Goal: Task Accomplishment & Management: Manage account settings

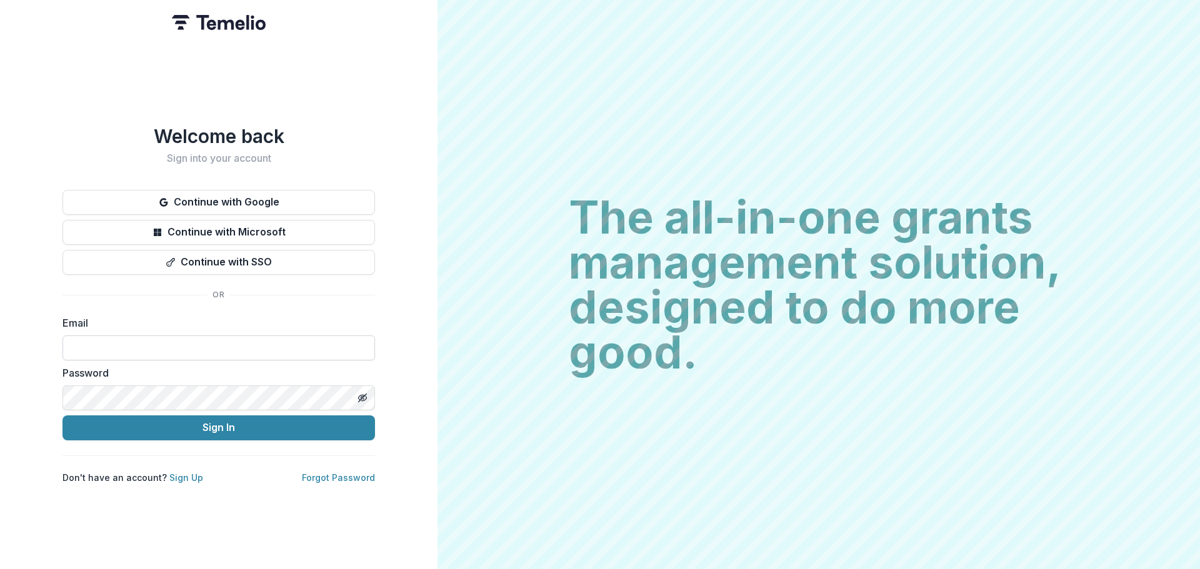
click at [192, 344] on input at bounding box center [219, 348] width 313 height 25
click at [0, 569] on com-1password-button at bounding box center [0, 569] width 0 height 0
type input "**********"
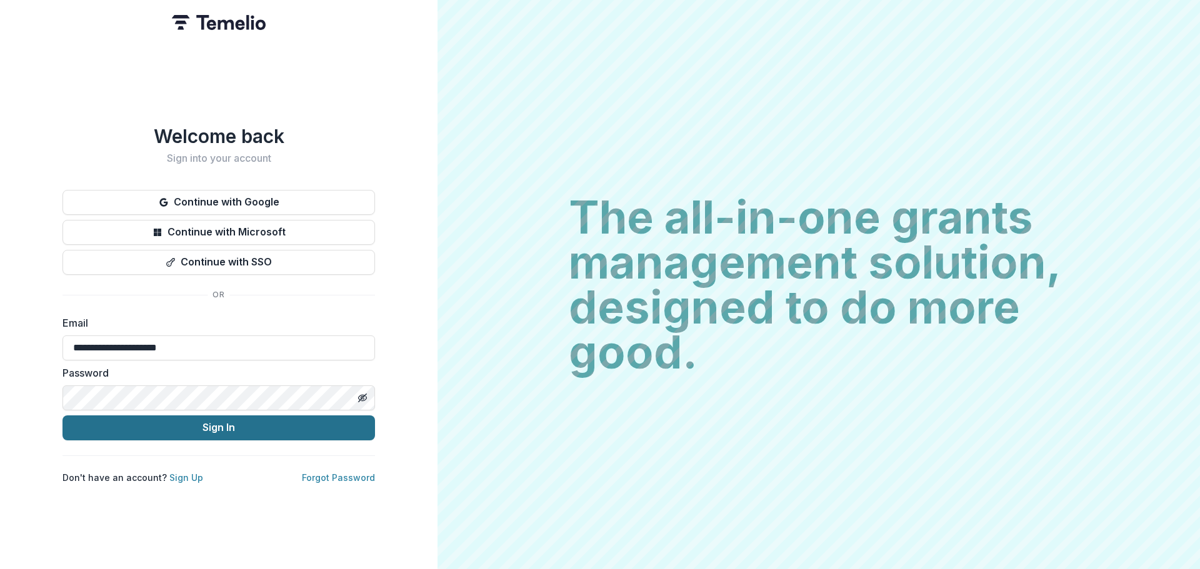
click at [160, 428] on button "Sign In" at bounding box center [219, 428] width 313 height 25
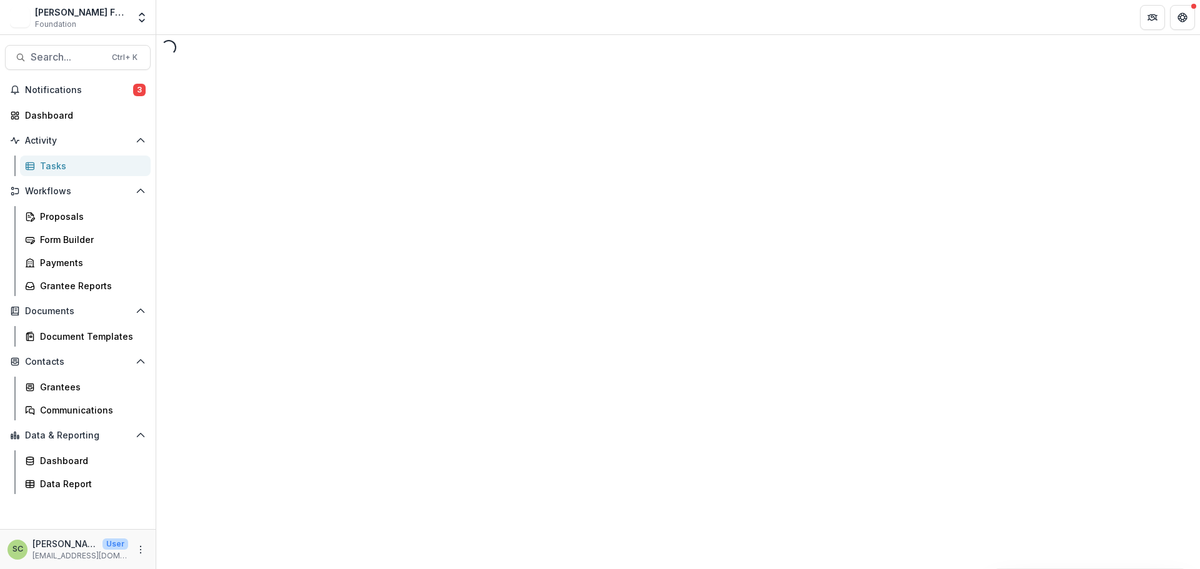
select select "********"
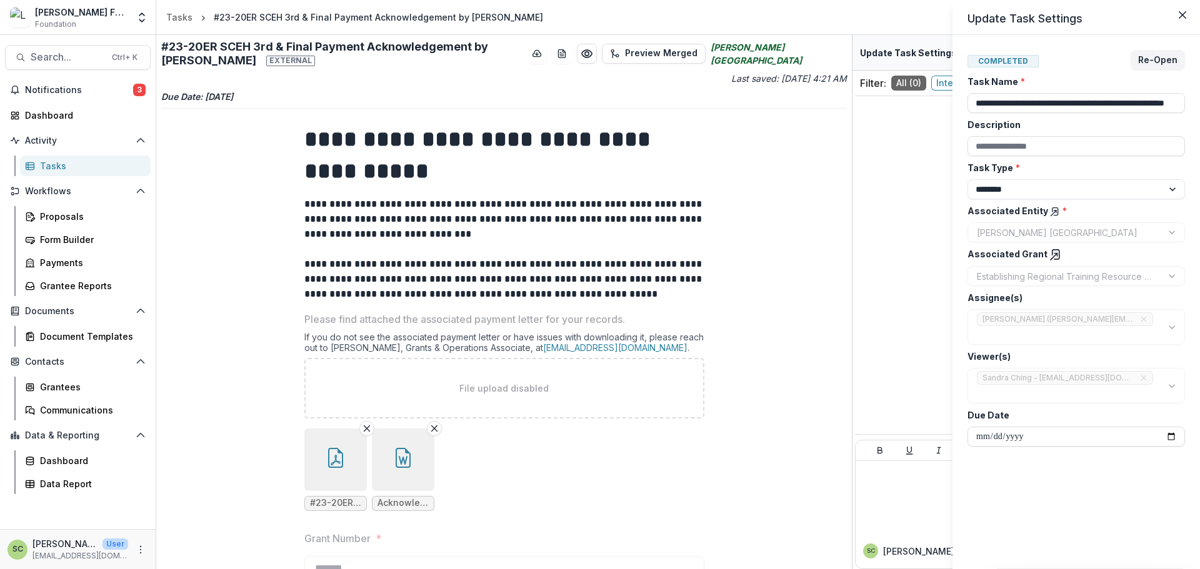
click at [444, 193] on div "**********" at bounding box center [600, 284] width 1200 height 569
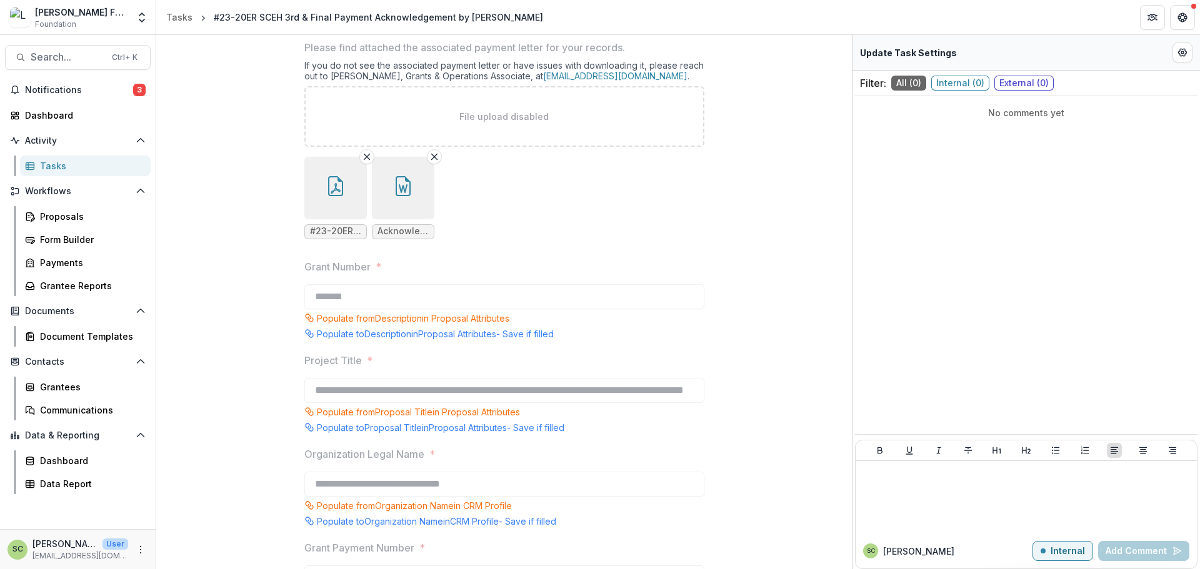
scroll to position [250, 0]
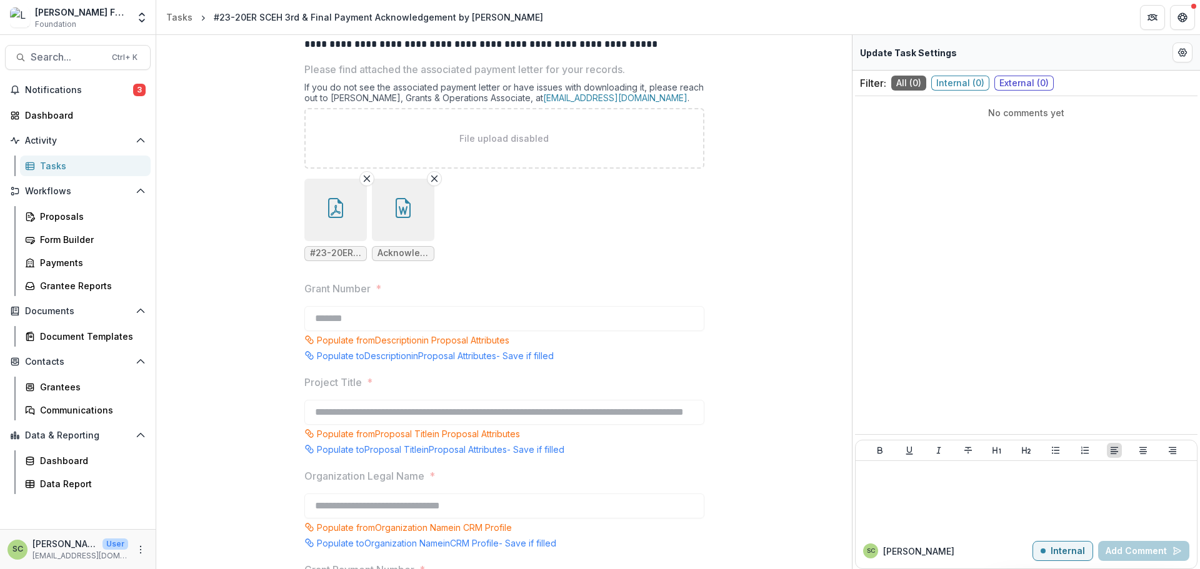
click at [339, 230] on button "button" at bounding box center [335, 210] width 63 height 63
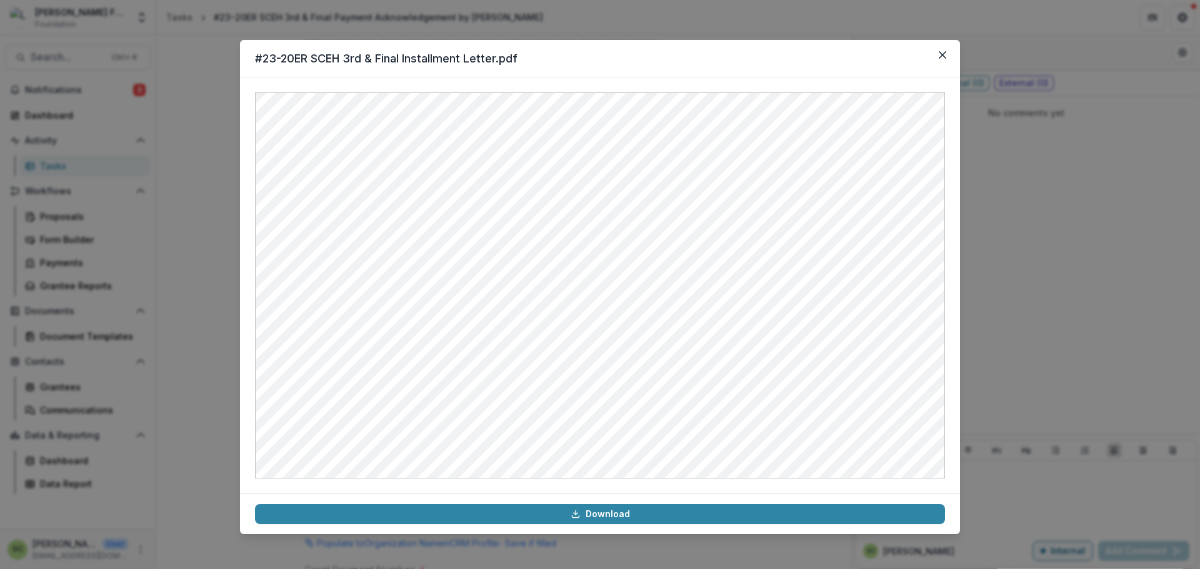
drag, startPoint x: 1155, startPoint y: 206, endPoint x: 1004, endPoint y: 213, distance: 150.8
click at [1153, 206] on div "#23-20ER SCEH 3rd & Final Installment Letter.pdf Download" at bounding box center [600, 284] width 1200 height 569
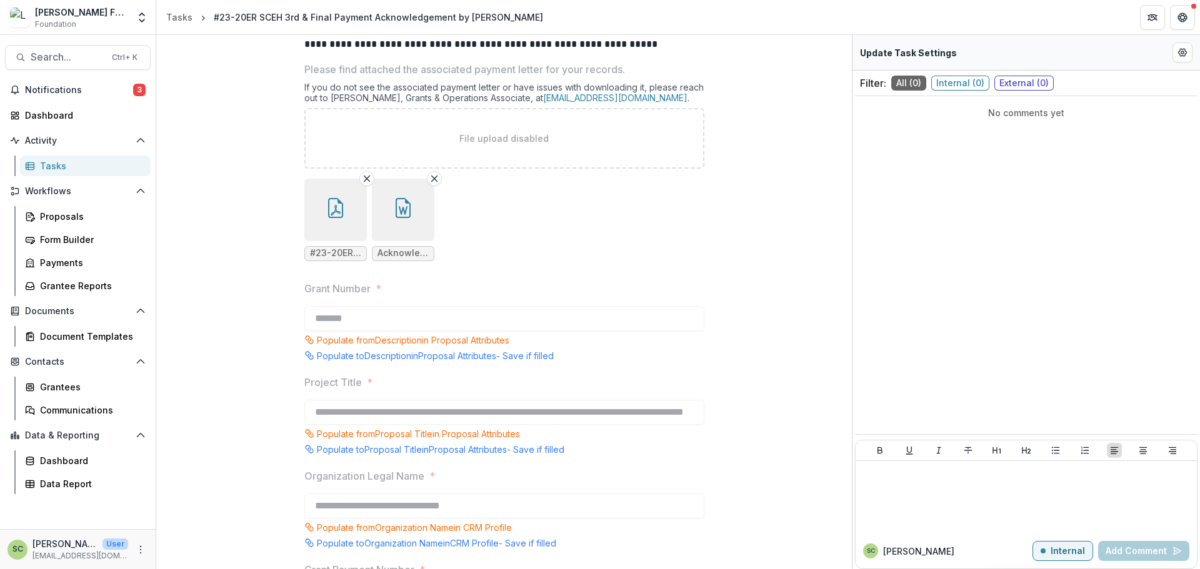
click at [398, 224] on button "button" at bounding box center [403, 210] width 63 height 63
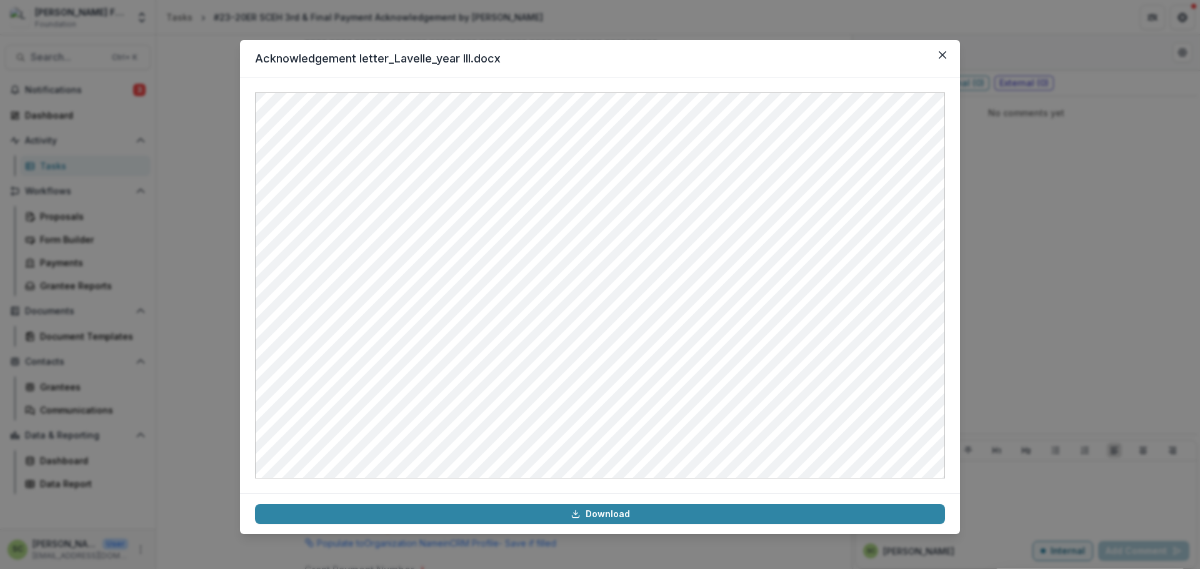
click at [1063, 201] on div "Acknowledgement letter_Lavelle_year III.docx Download" at bounding box center [600, 284] width 1200 height 569
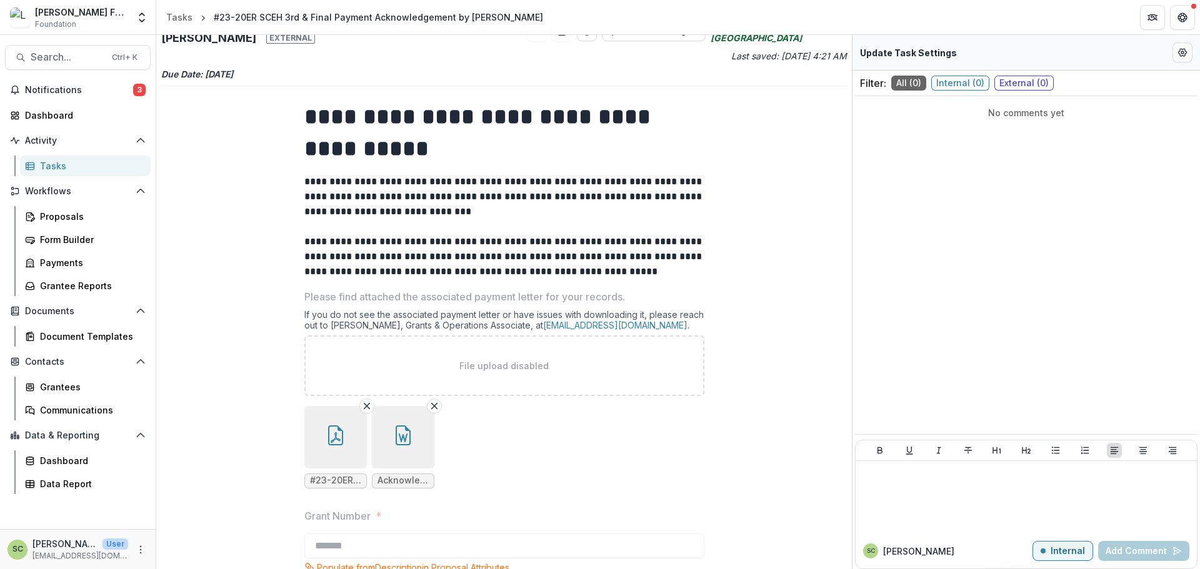
scroll to position [0, 0]
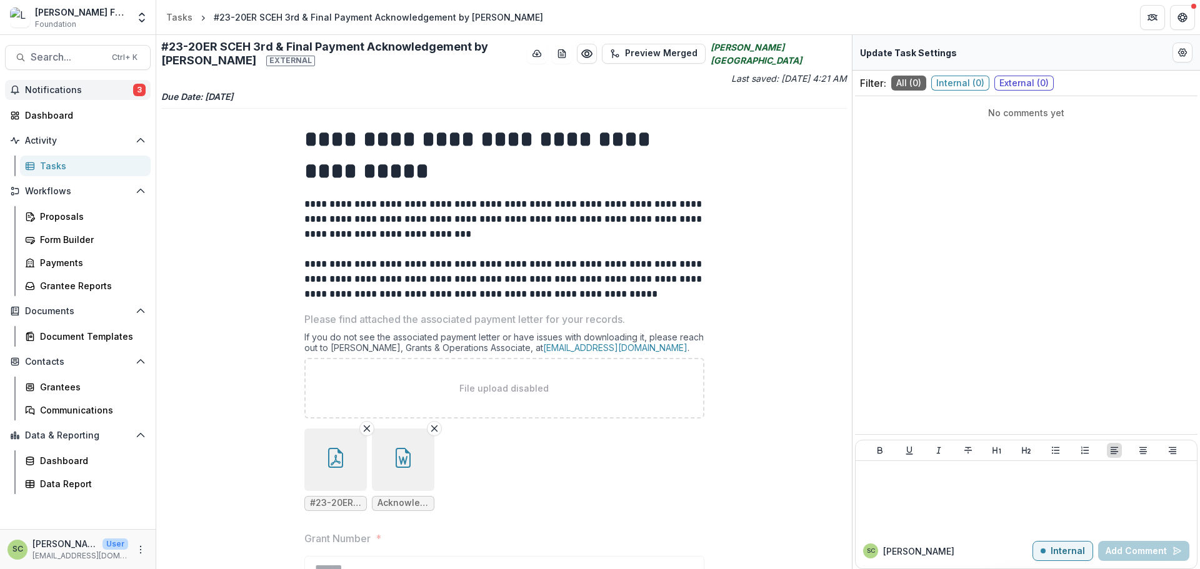
click at [103, 91] on span "Notifications" at bounding box center [79, 90] width 108 height 11
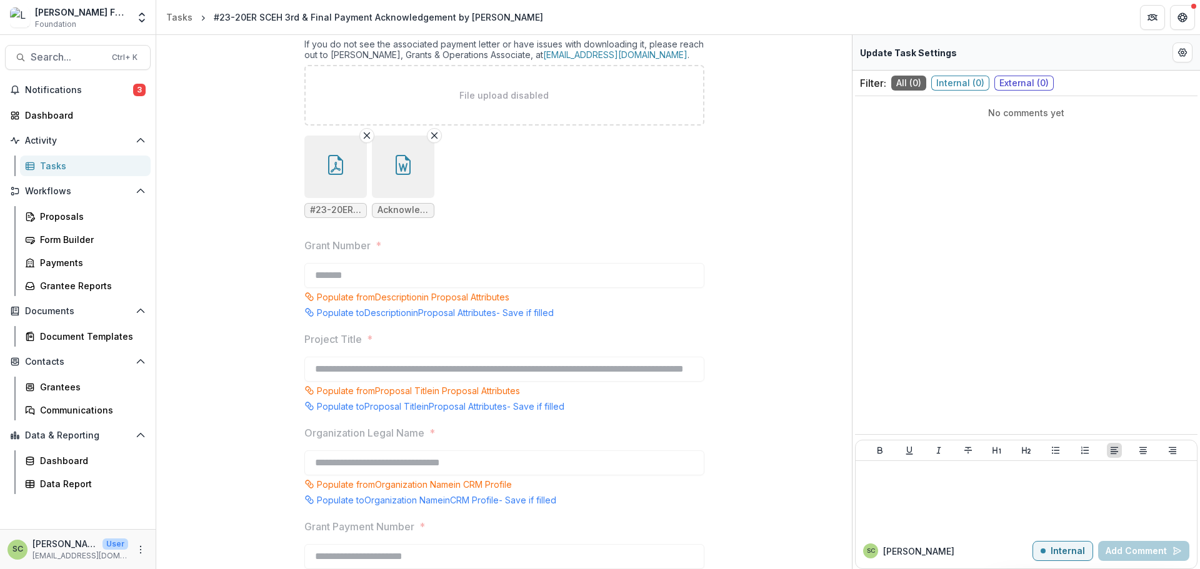
scroll to position [291, 0]
click at [333, 161] on icon "button" at bounding box center [336, 167] width 20 height 20
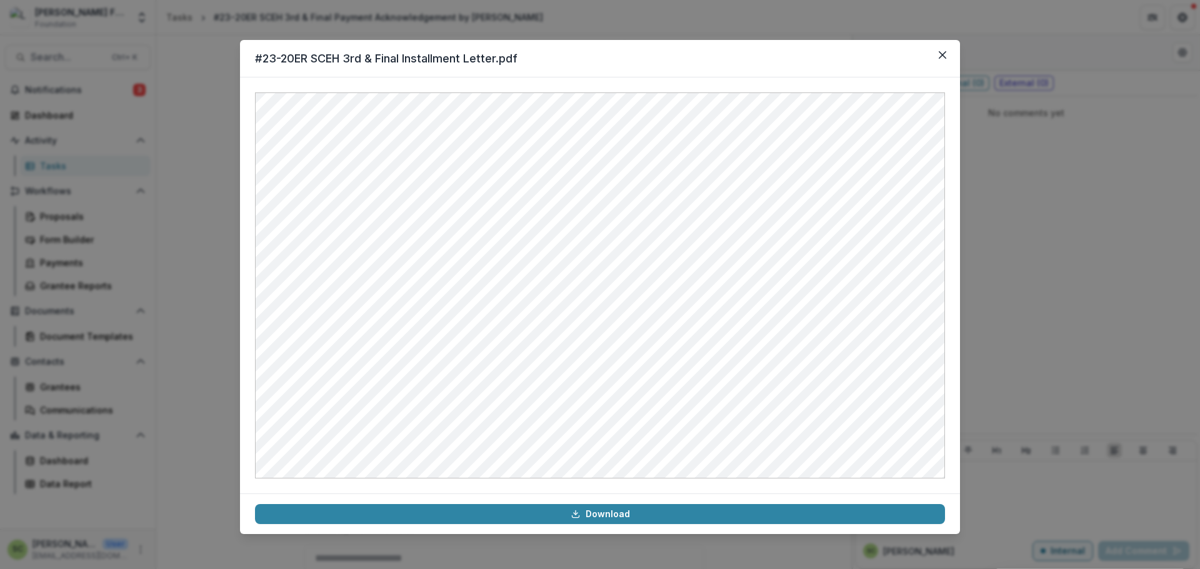
drag, startPoint x: 1036, startPoint y: 224, endPoint x: 1018, endPoint y: 216, distance: 19.9
click at [1036, 224] on div "#23-20ER SCEH 3rd & Final Installment Letter.pdf Download" at bounding box center [600, 284] width 1200 height 569
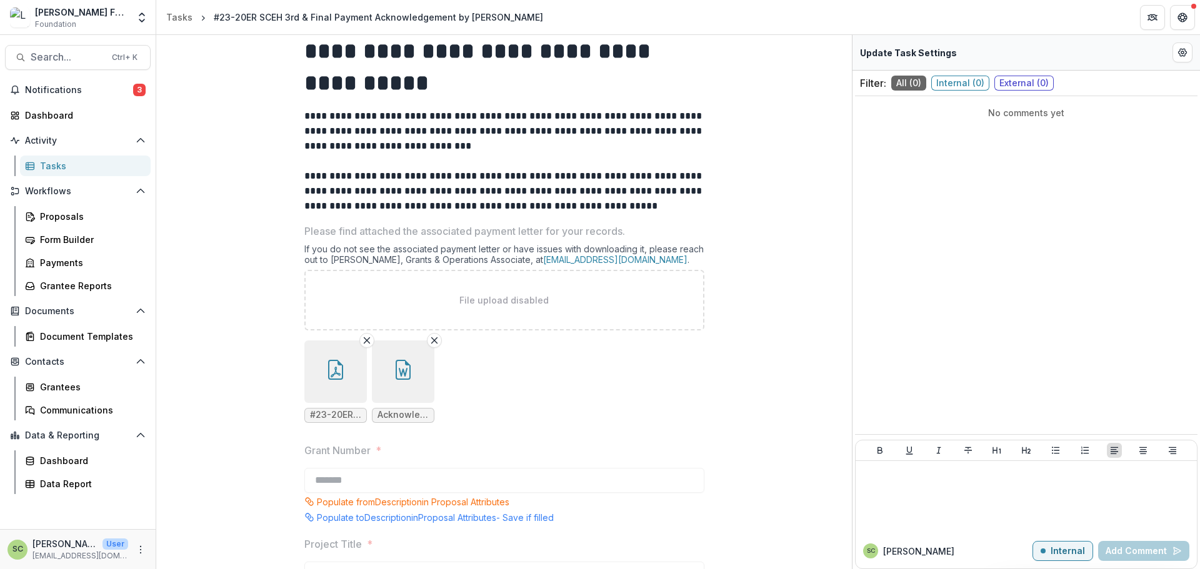
scroll to position [0, 0]
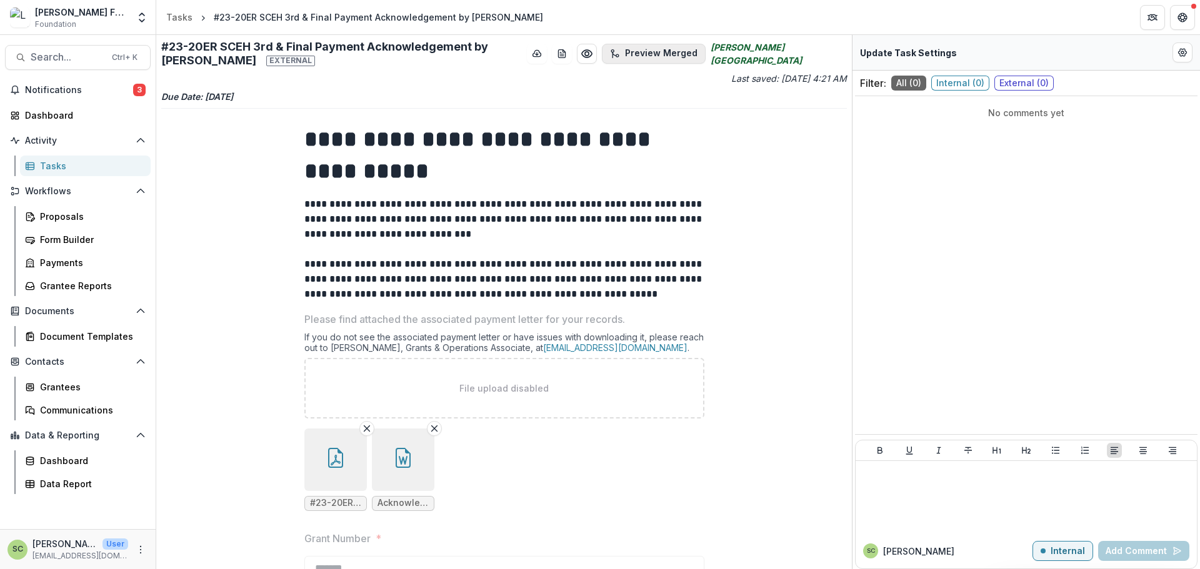
click at [617, 51] on button "Preview Merged" at bounding box center [654, 54] width 104 height 20
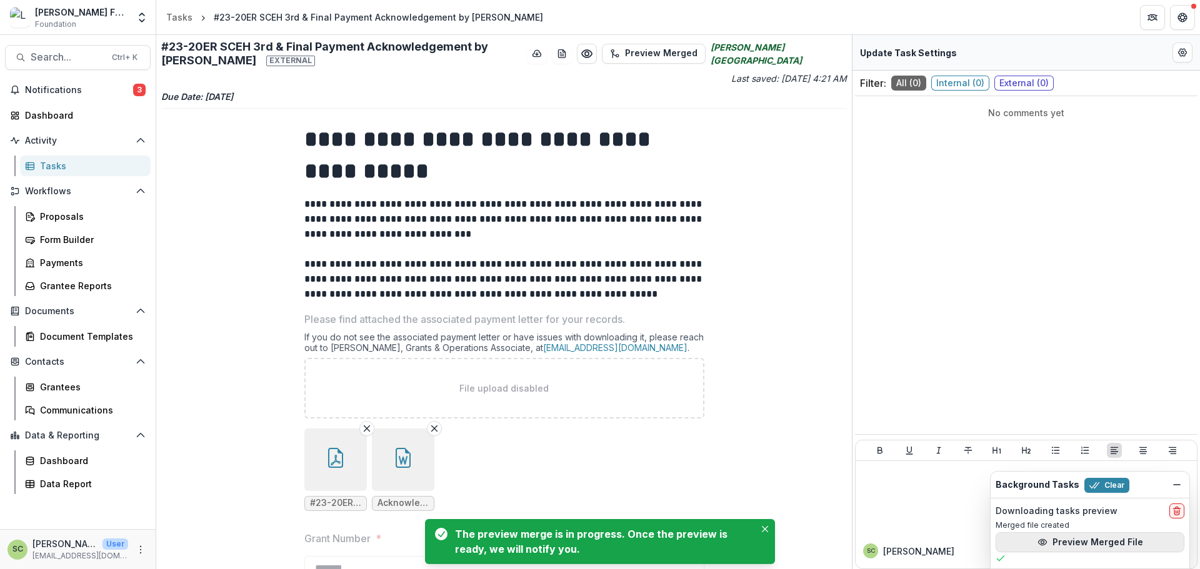
click at [1086, 541] on button "Preview Merged File" at bounding box center [1090, 543] width 189 height 20
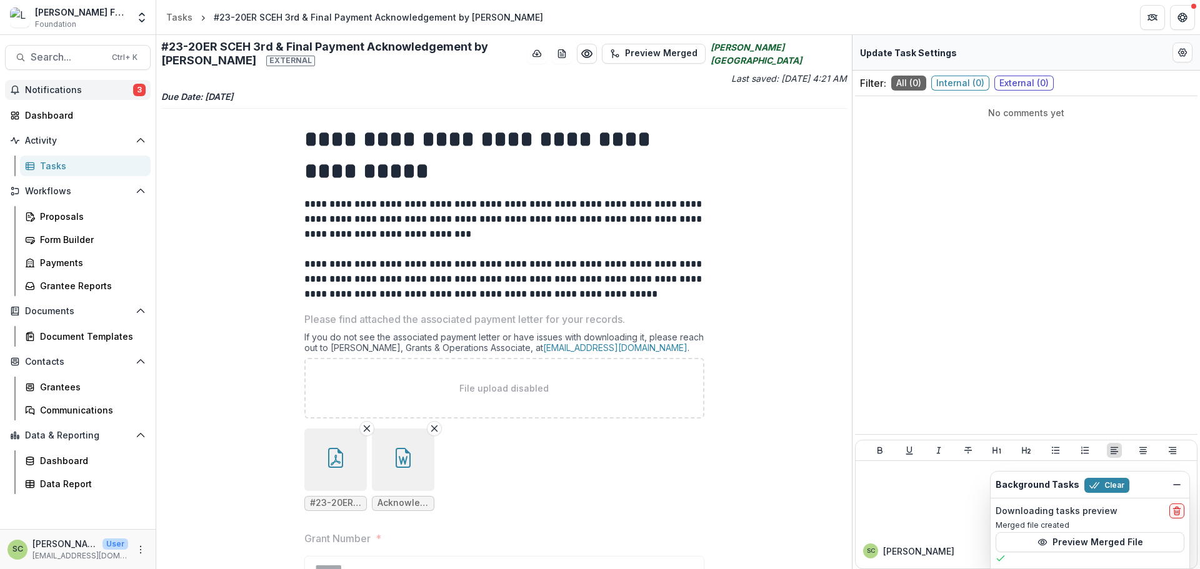
click at [64, 88] on span "Notifications" at bounding box center [79, 90] width 108 height 11
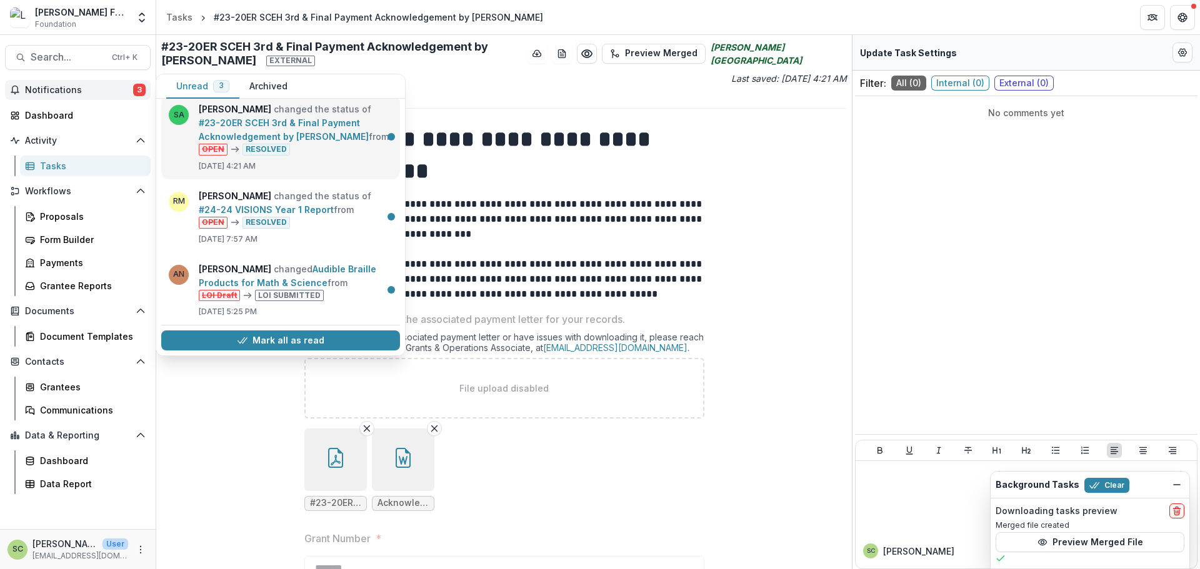
scroll to position [11, 0]
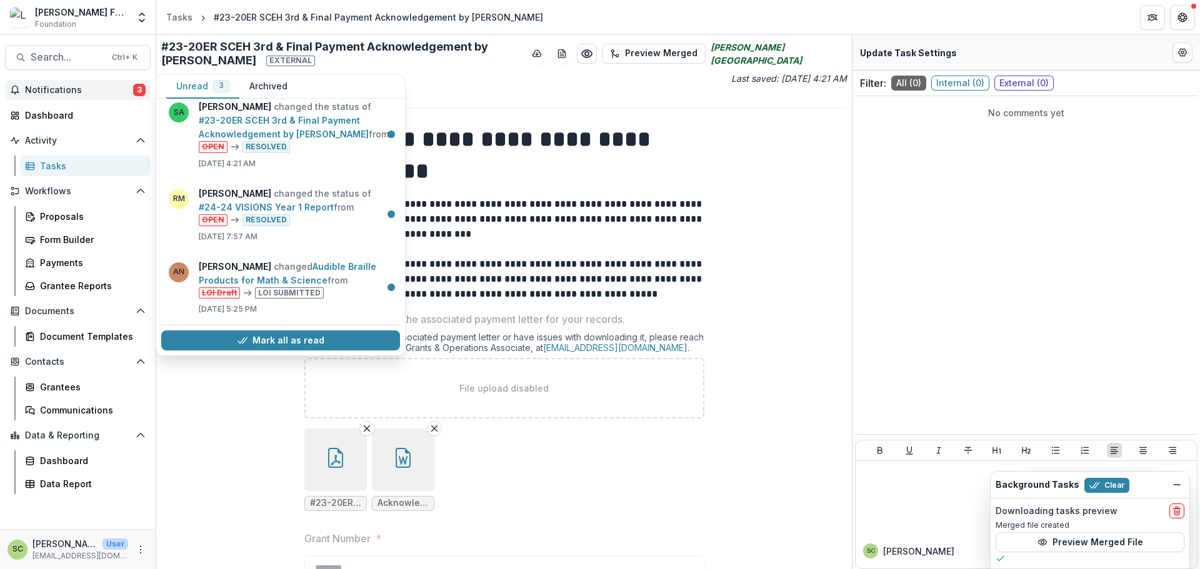
drag, startPoint x: 249, startPoint y: 87, endPoint x: 255, endPoint y: 103, distance: 16.6
click at [250, 87] on button "Archived" at bounding box center [268, 86] width 58 height 24
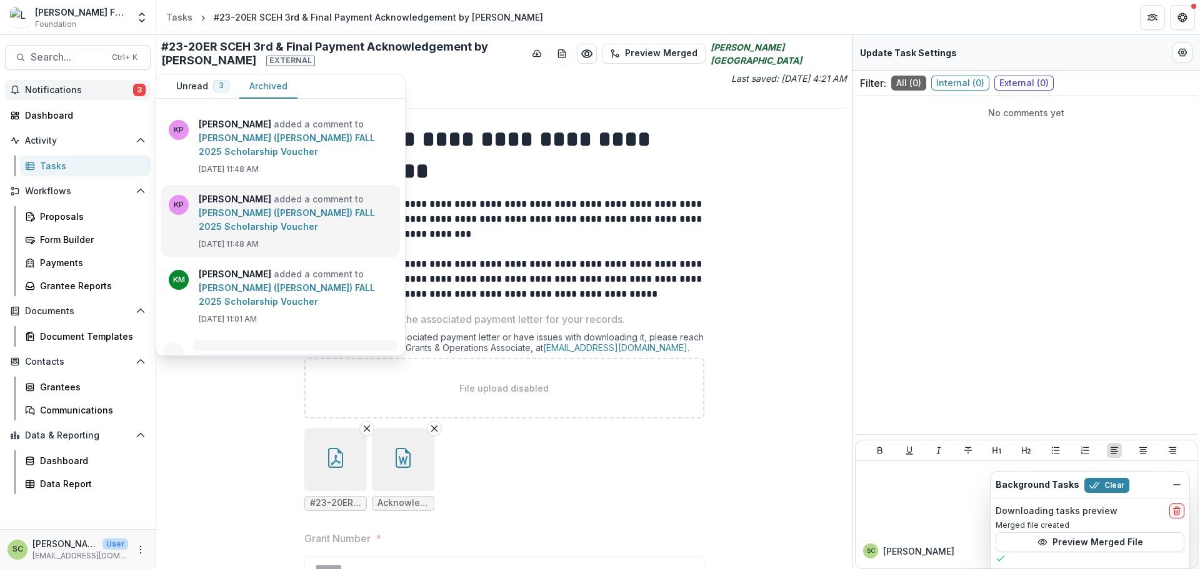
scroll to position [949, 0]
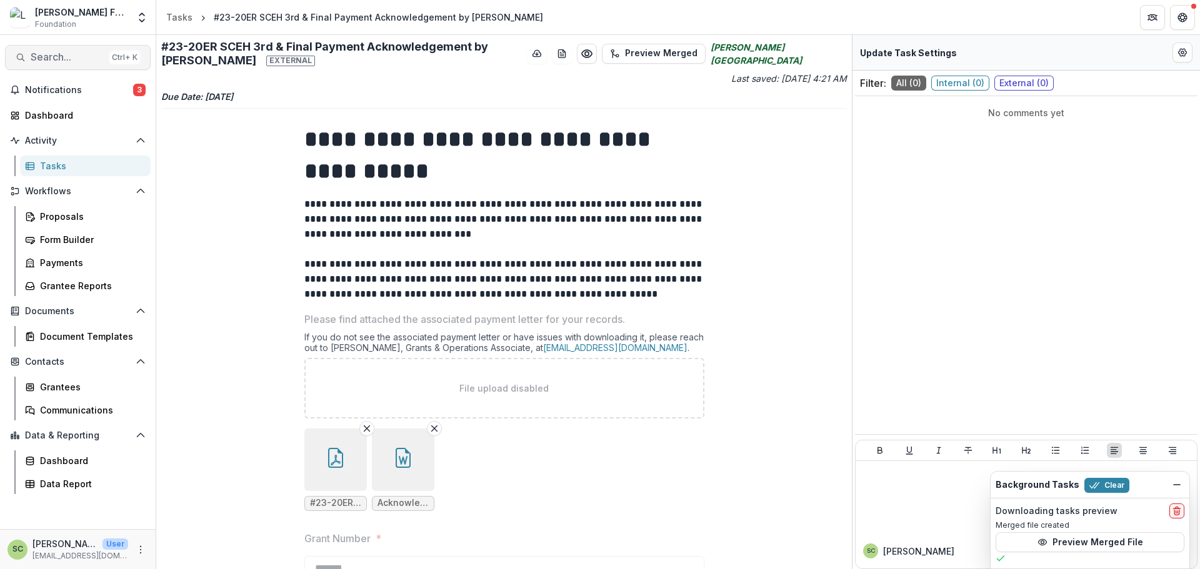
click at [81, 53] on span "Search..." at bounding box center [68, 57] width 74 height 12
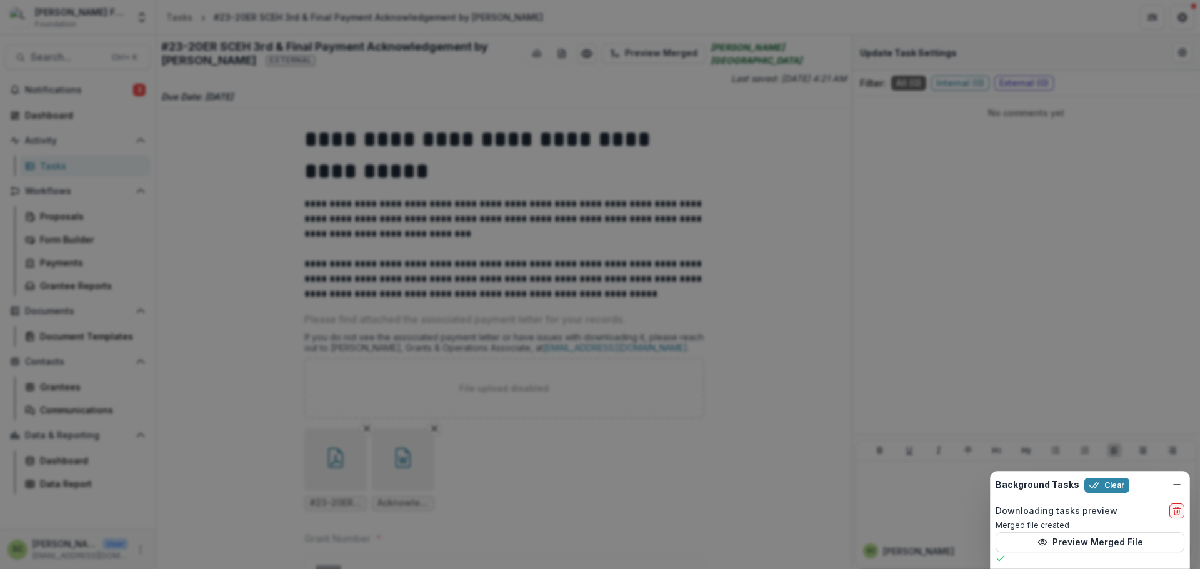
type input "*********"
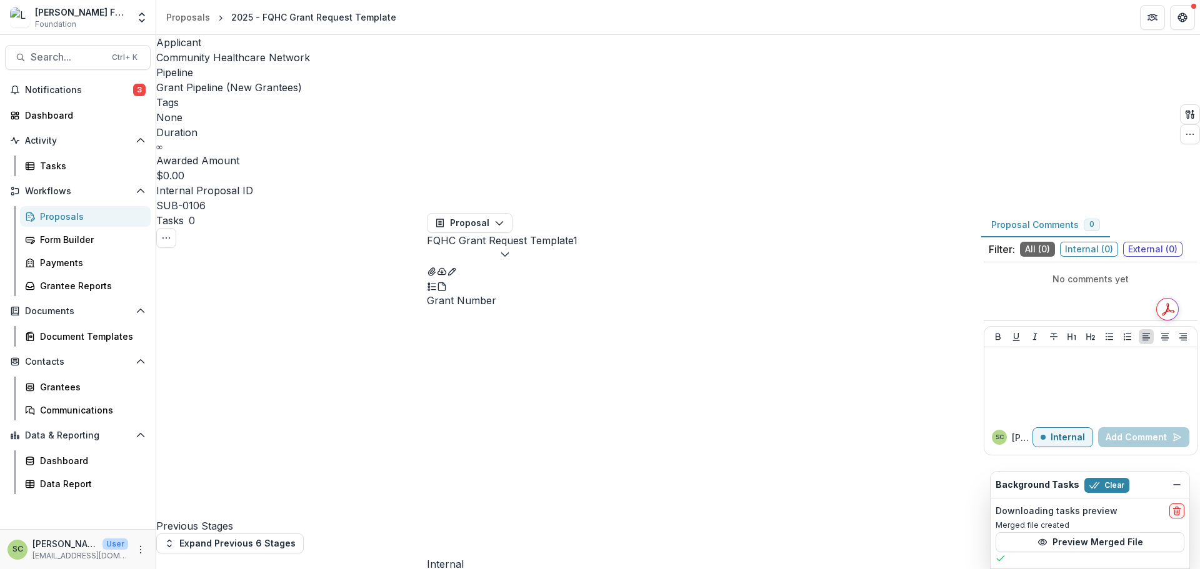
select select "**********"
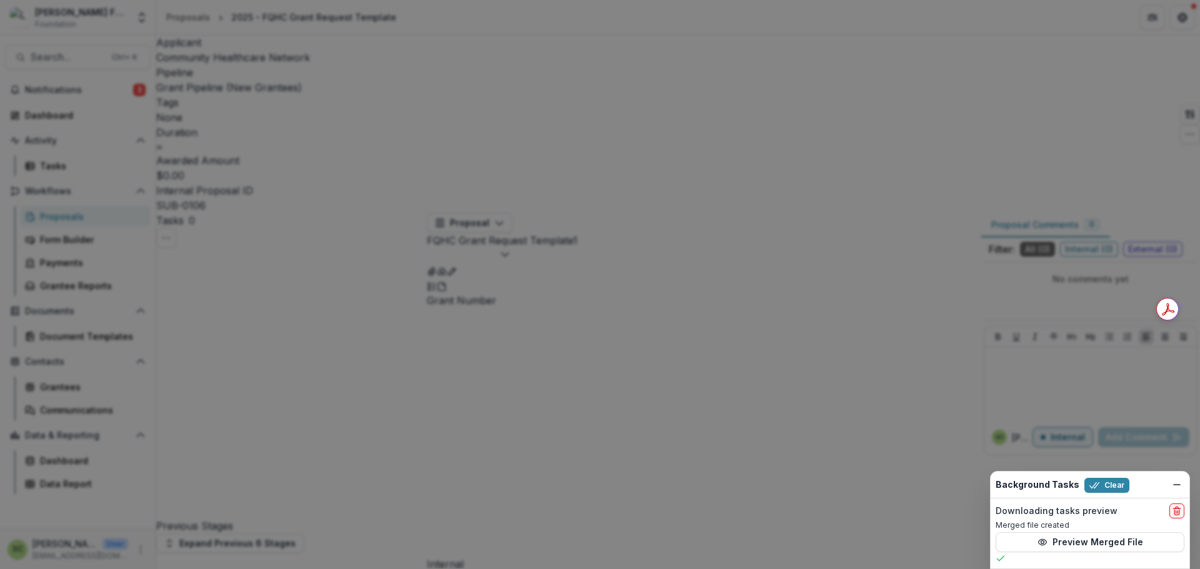
drag, startPoint x: 590, startPoint y: 338, endPoint x: 409, endPoint y: 230, distance: 210.6
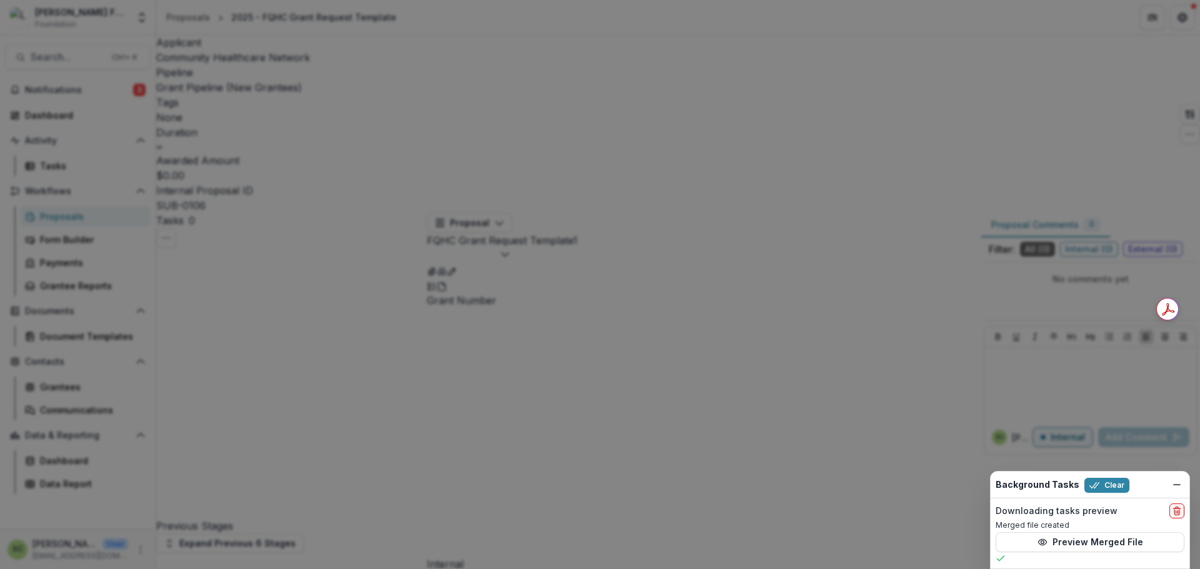
scroll to position [81, 0]
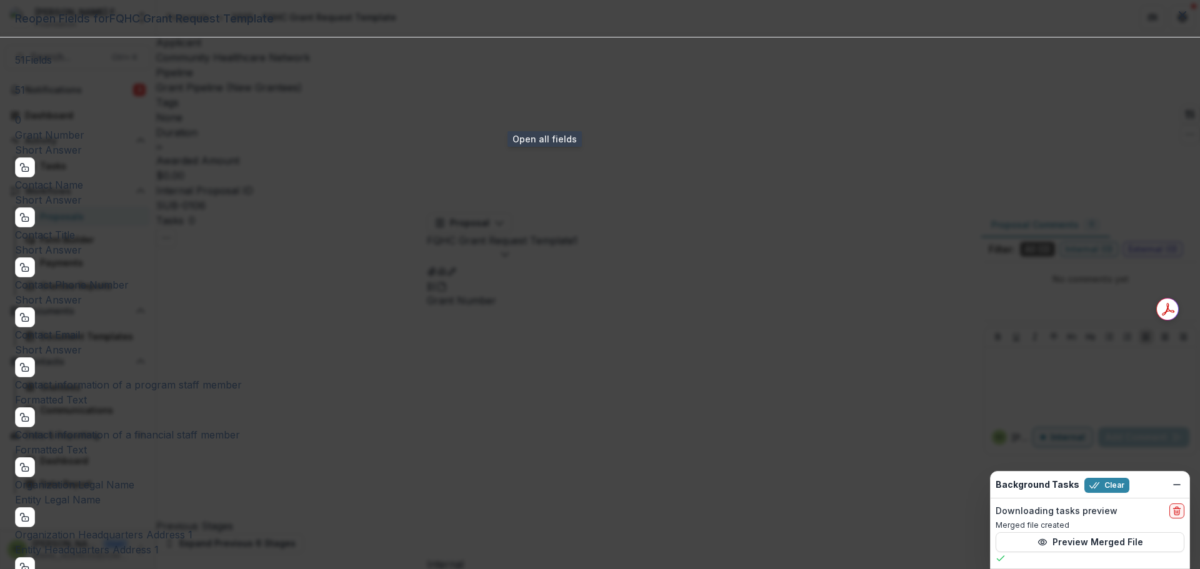
click at [25, 98] on button "51" at bounding box center [20, 83] width 10 height 30
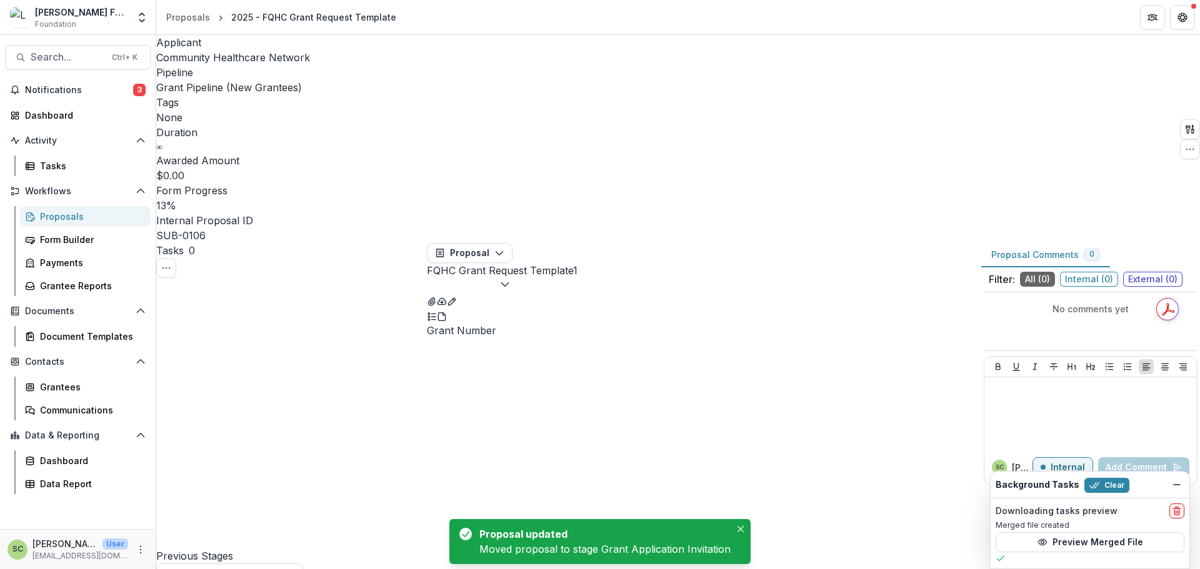
click at [204, 62] on span "Community Healthcare Network" at bounding box center [233, 57] width 154 height 13
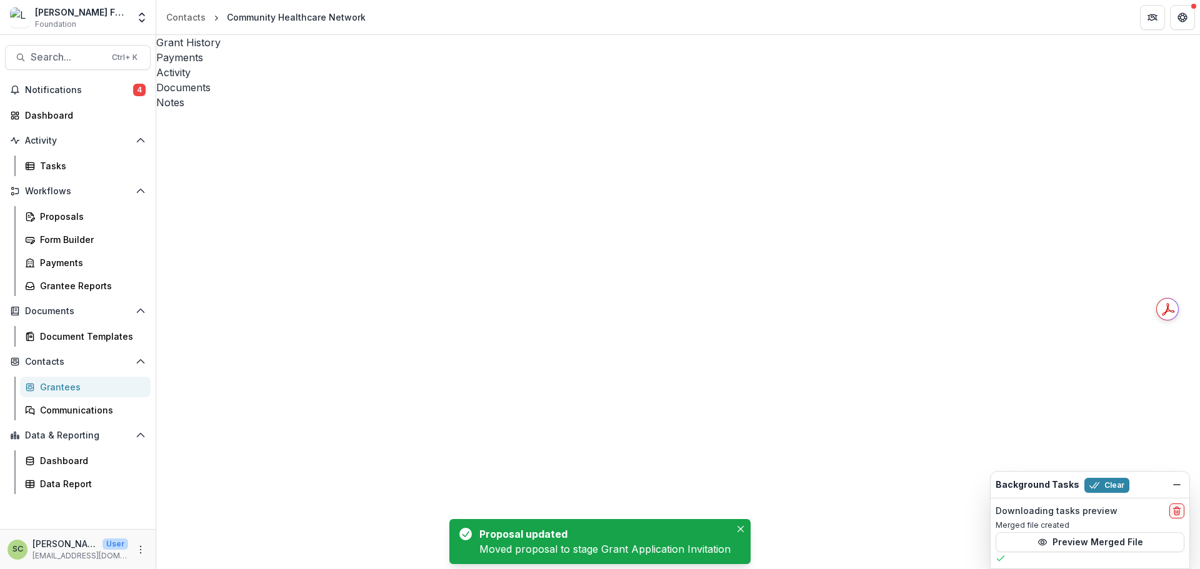
click at [302, 65] on div "Activity" at bounding box center [678, 72] width 1044 height 15
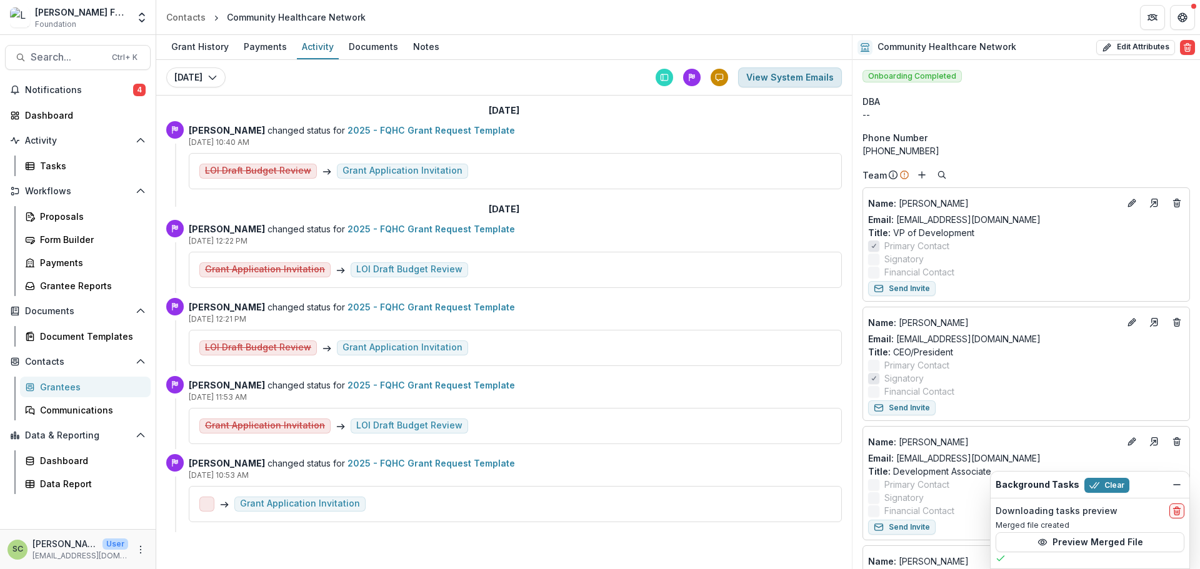
click at [770, 80] on button "View System Emails" at bounding box center [790, 78] width 104 height 20
click at [809, 81] on button "View System Emails" at bounding box center [790, 78] width 104 height 20
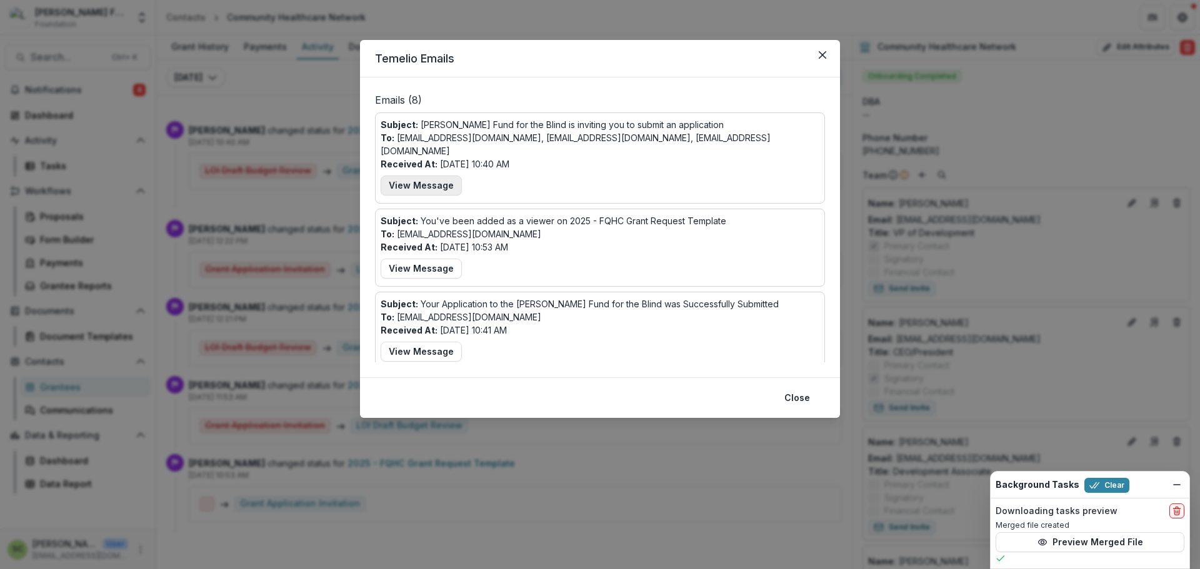
click at [418, 176] on button "View Message" at bounding box center [421, 186] width 81 height 20
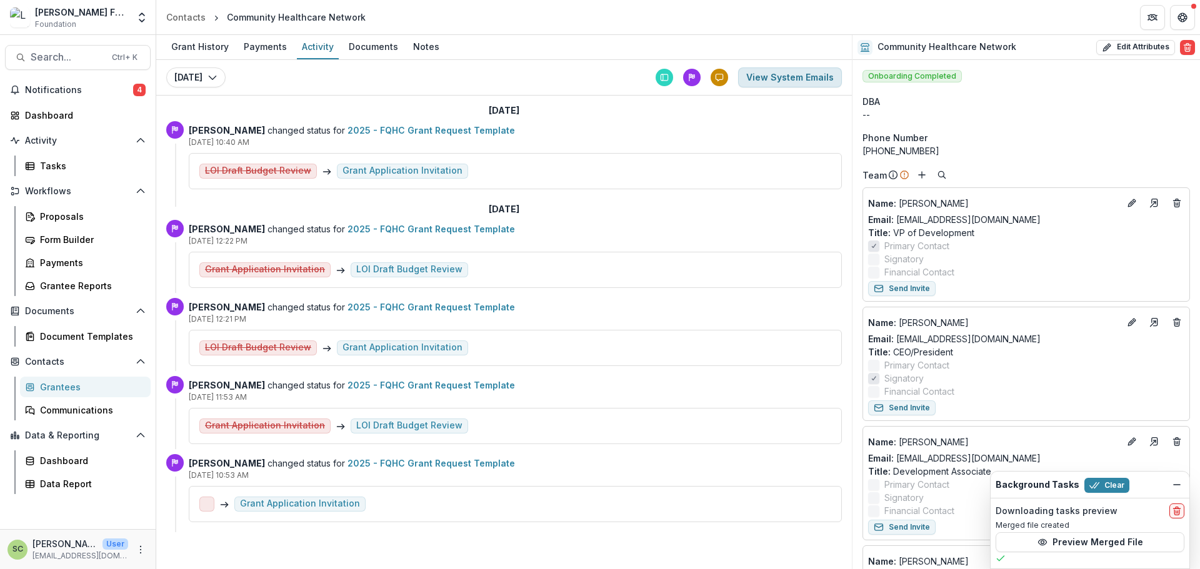
click at [756, 75] on button "View System Emails" at bounding box center [790, 78] width 104 height 20
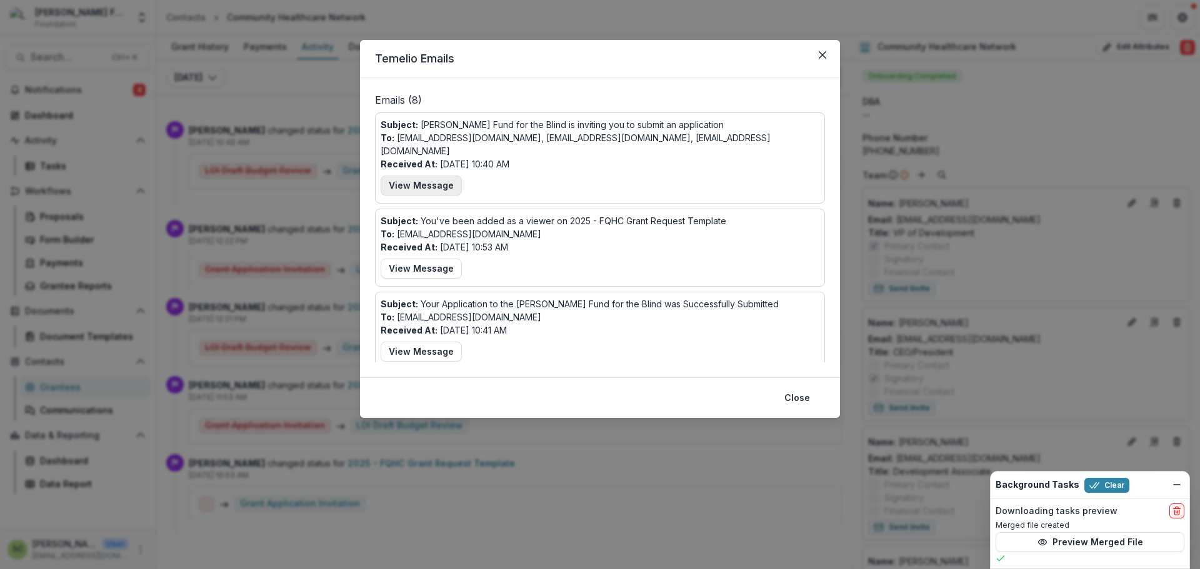
click at [429, 176] on button "View Message" at bounding box center [421, 186] width 81 height 20
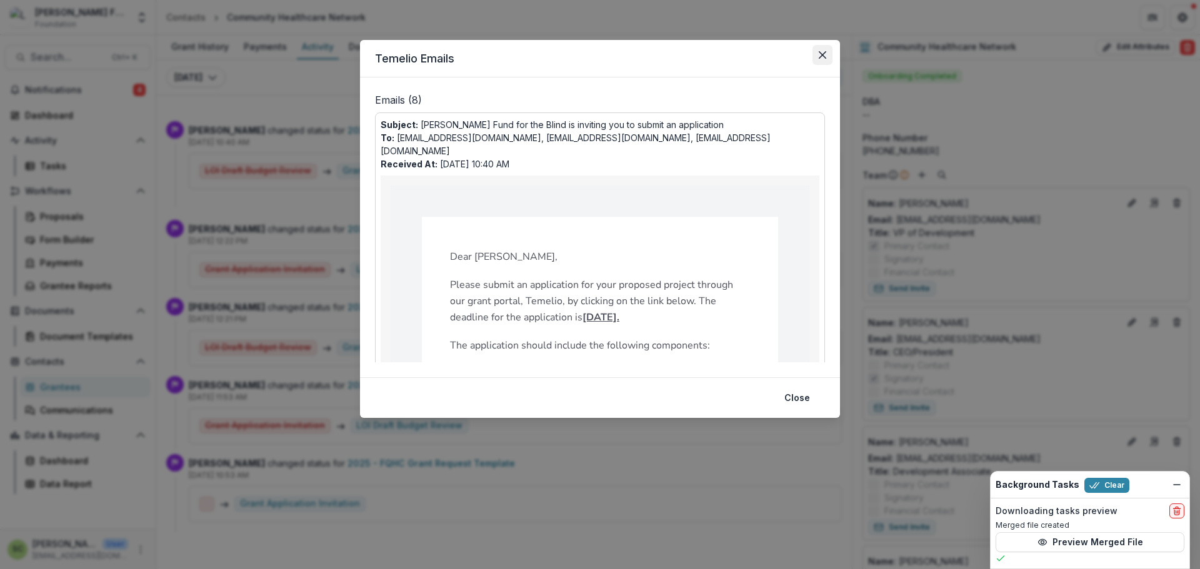
click at [820, 61] on button "Close" at bounding box center [823, 55] width 20 height 20
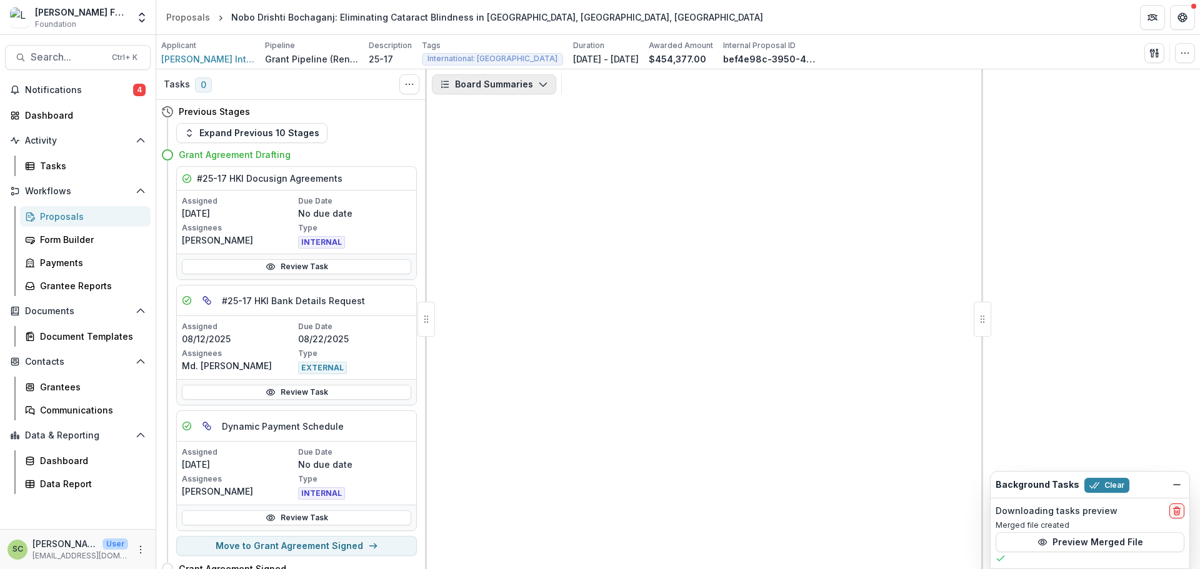
click at [477, 80] on button "Board Summaries" at bounding box center [494, 84] width 124 height 20
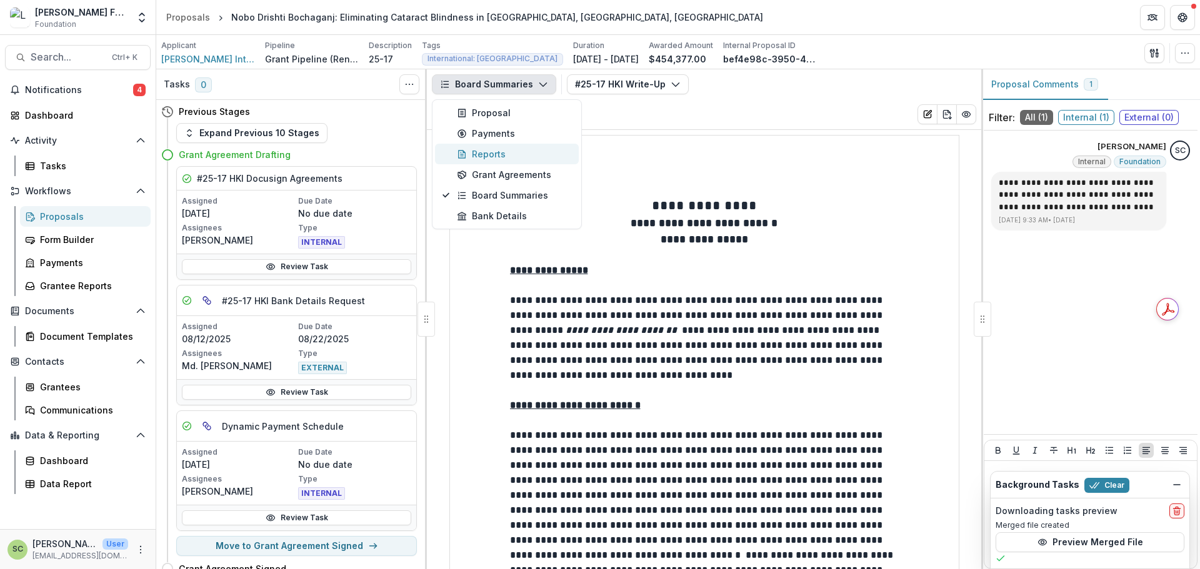
click at [512, 149] on div "Reports" at bounding box center [514, 154] width 114 height 13
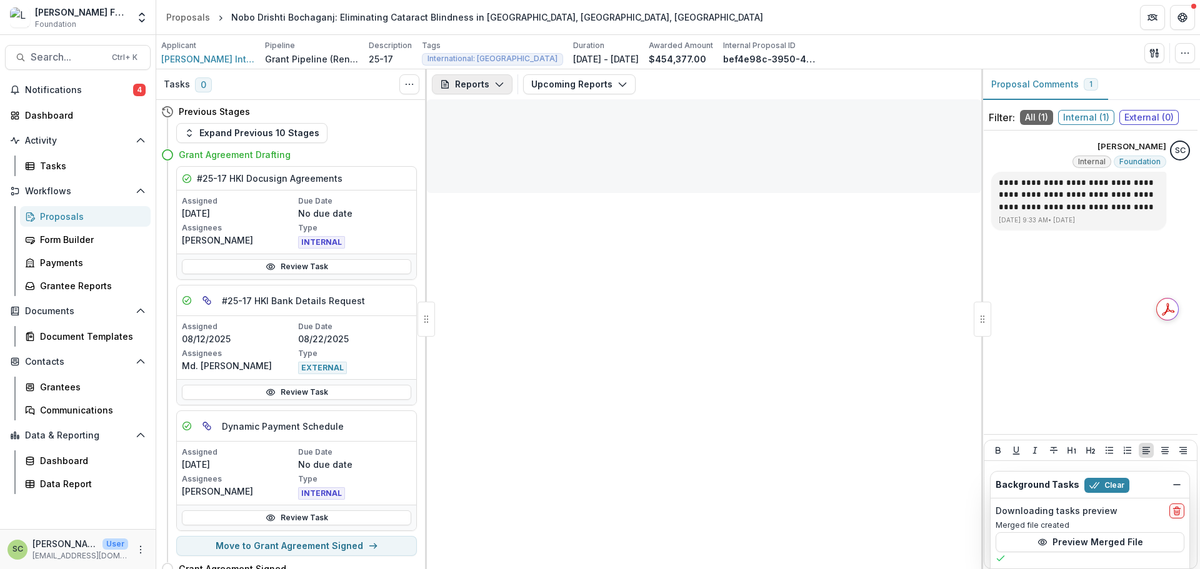
click at [458, 91] on button "Reports" at bounding box center [472, 84] width 81 height 20
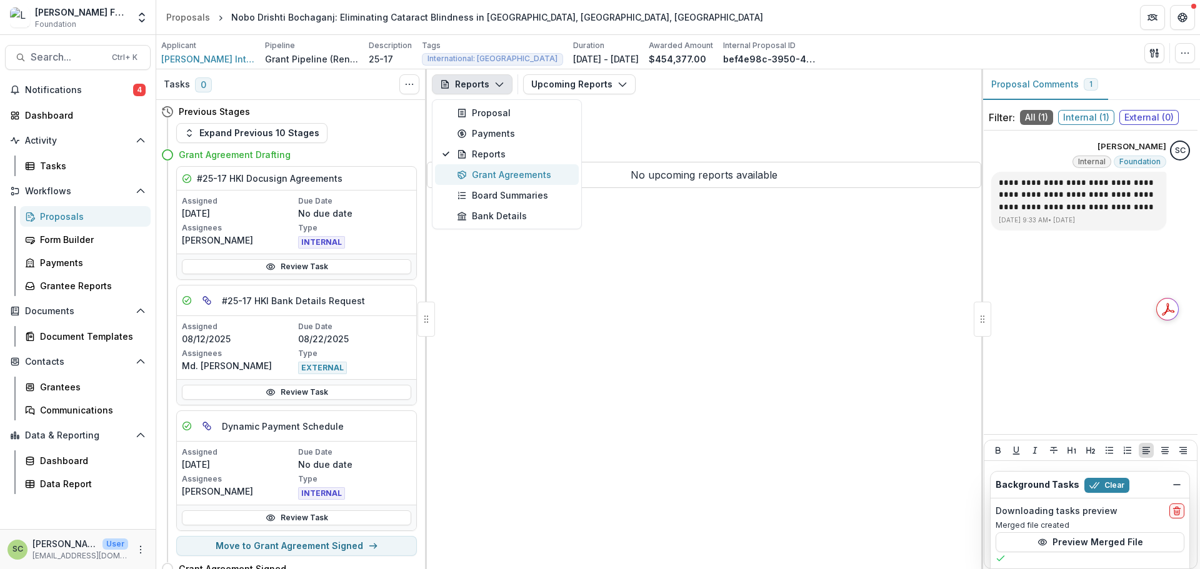
click at [491, 181] on div "Grant Agreements" at bounding box center [514, 174] width 114 height 13
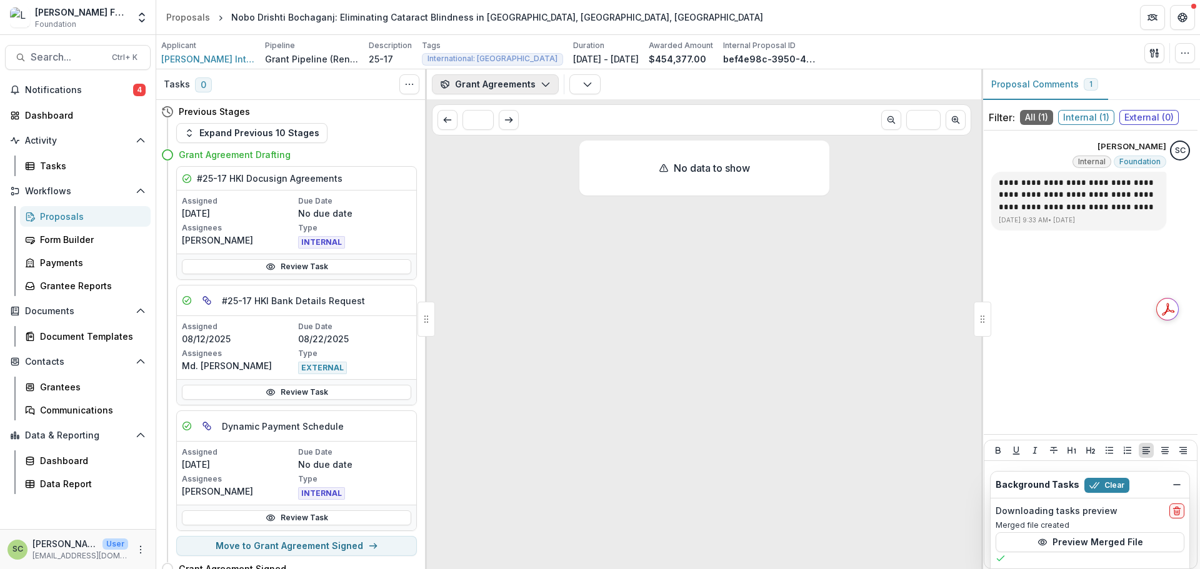
click at [465, 83] on button "Grant Agreements" at bounding box center [495, 84] width 127 height 20
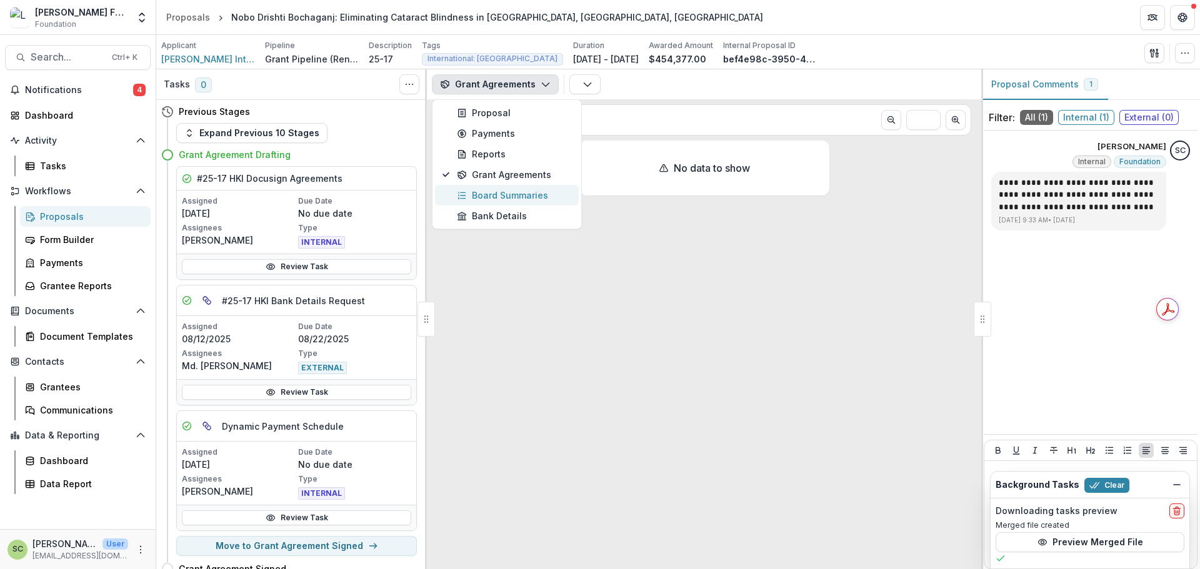
click at [503, 196] on div "Board Summaries" at bounding box center [514, 195] width 114 height 13
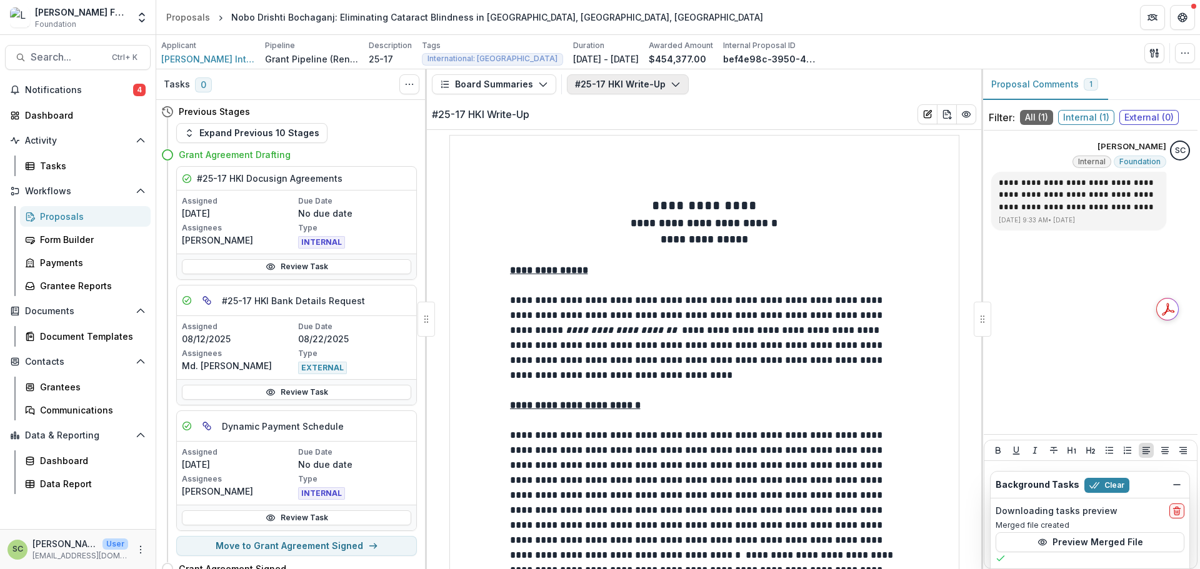
click at [600, 82] on button "#25-17 HKI Write-Up" at bounding box center [628, 84] width 122 height 20
